Goal: Information Seeking & Learning: Find specific fact

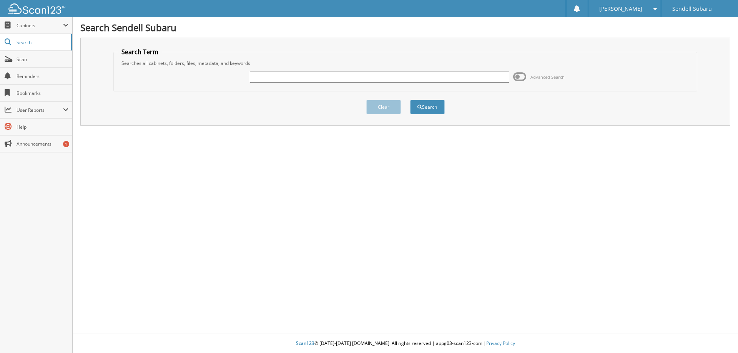
click at [343, 76] on input "text" at bounding box center [379, 77] width 259 height 12
type input "82212"
click at [410, 100] on button "Search" at bounding box center [427, 107] width 35 height 14
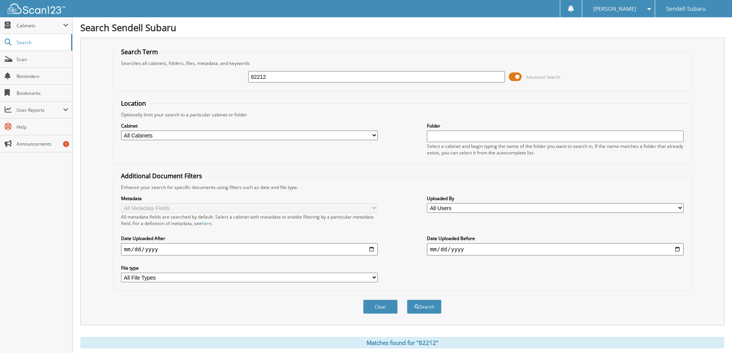
click at [519, 77] on span at bounding box center [515, 77] width 13 height 12
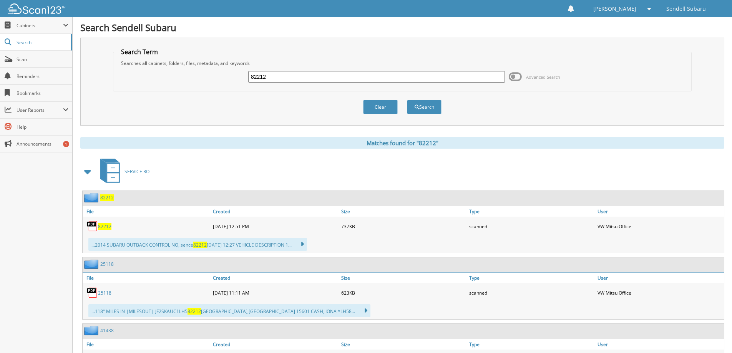
click at [102, 231] on div "82212" at bounding box center [147, 226] width 128 height 15
click at [102, 227] on span "82212" at bounding box center [104, 226] width 13 height 7
